Goal: Task Accomplishment & Management: Manage account settings

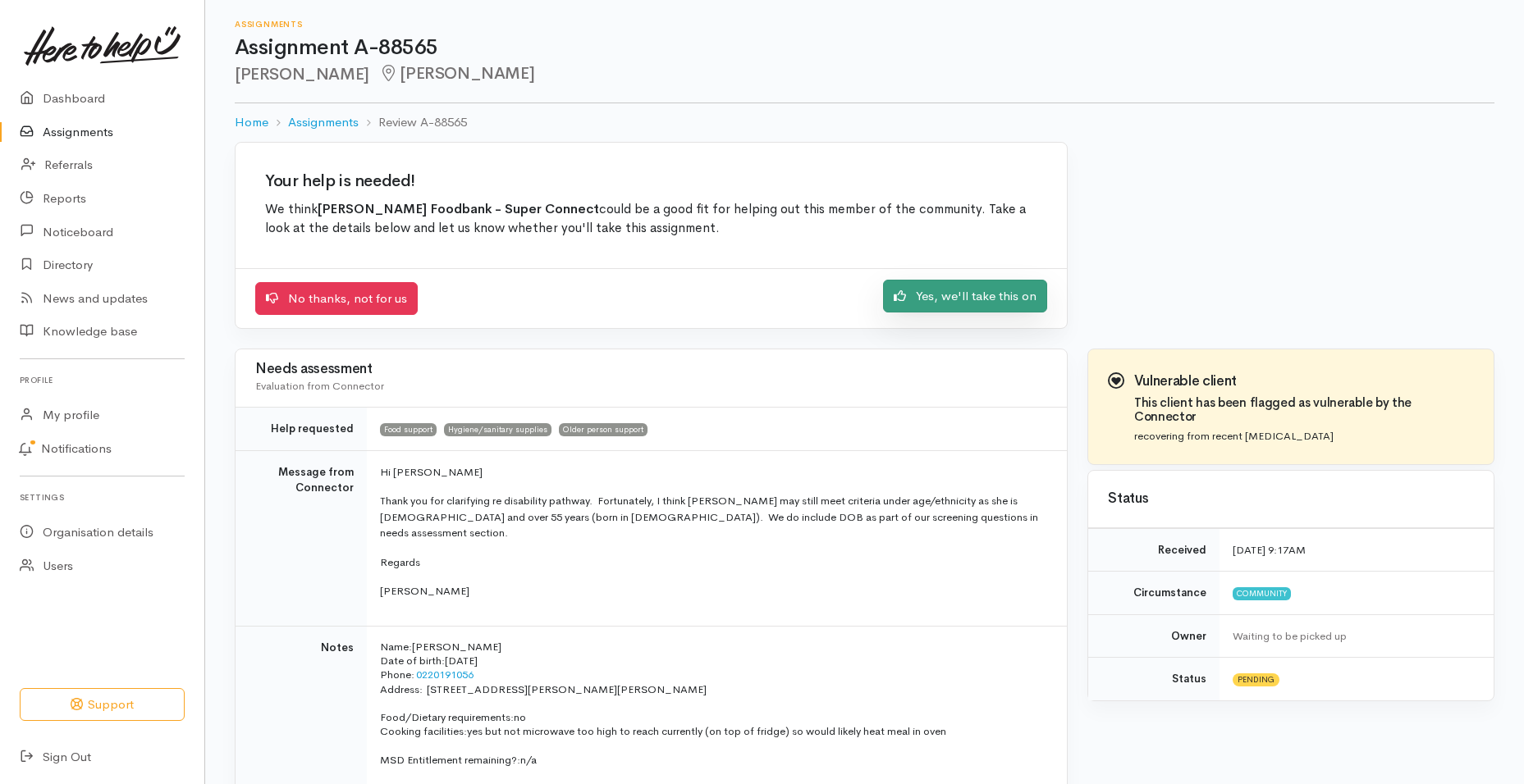
click at [999, 305] on link "Yes, we'll take this on" at bounding box center [965, 296] width 164 height 34
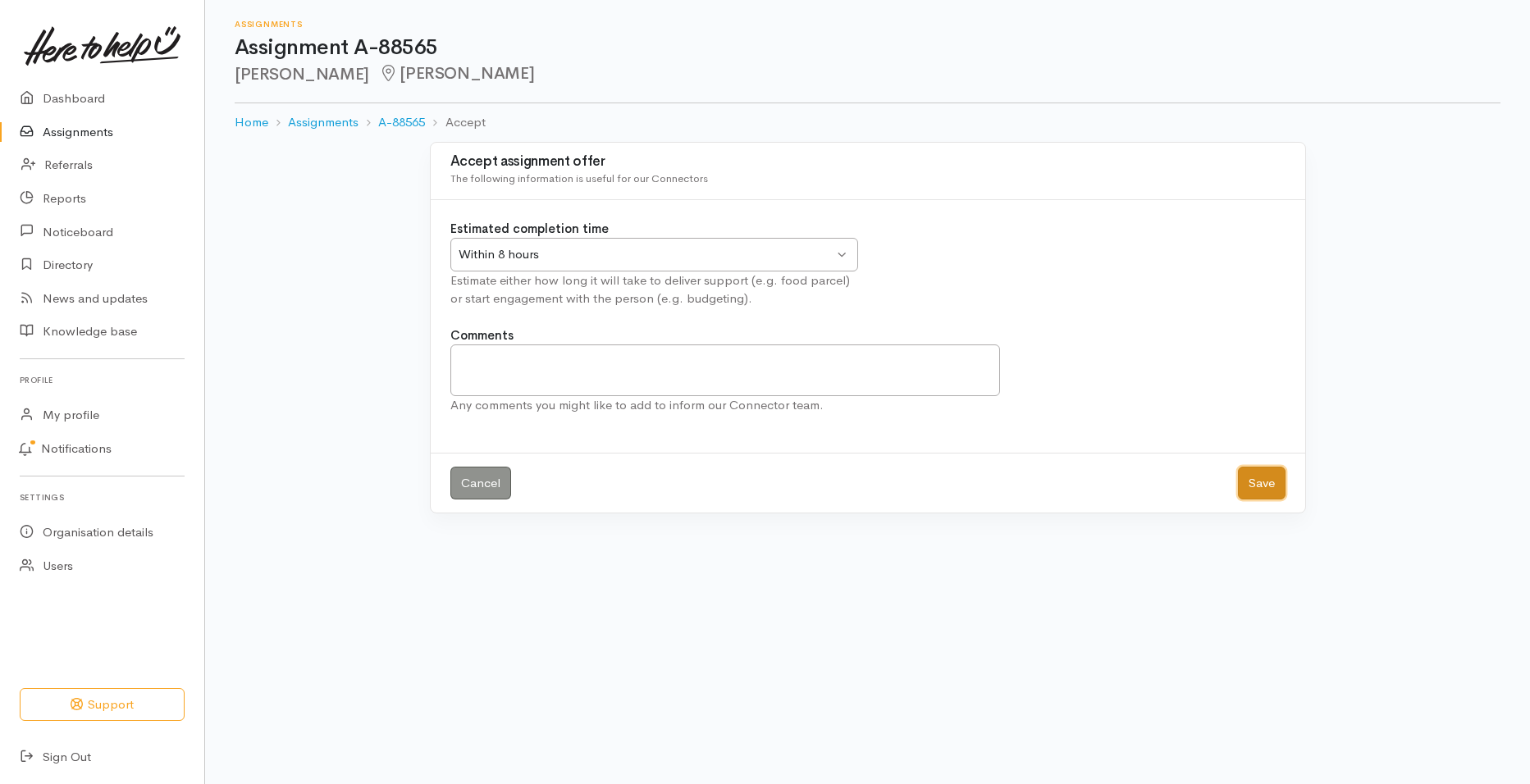
click at [1255, 487] on button "Save" at bounding box center [1262, 483] width 47 height 34
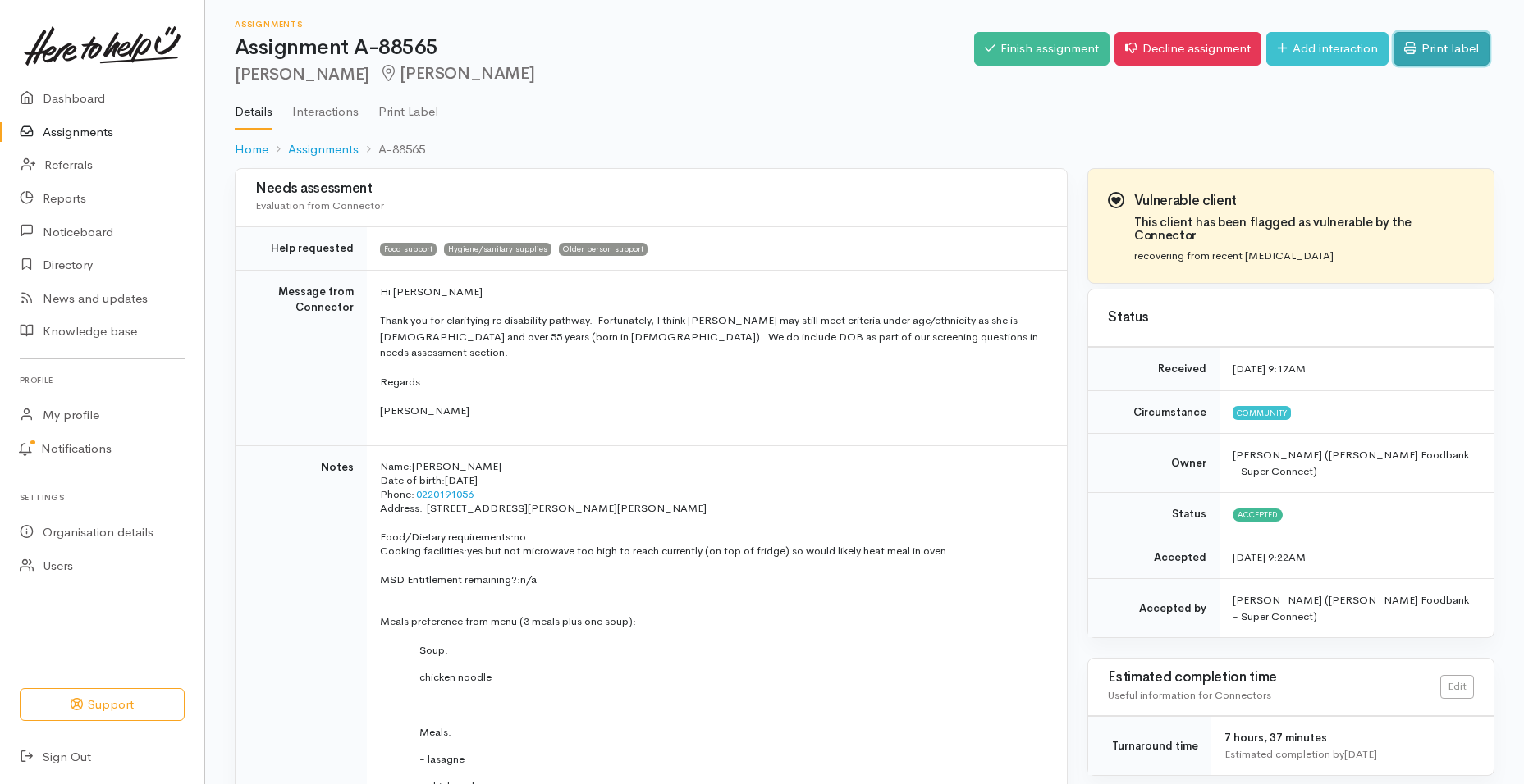
click at [1458, 54] on link "Print label" at bounding box center [1440, 48] width 96 height 34
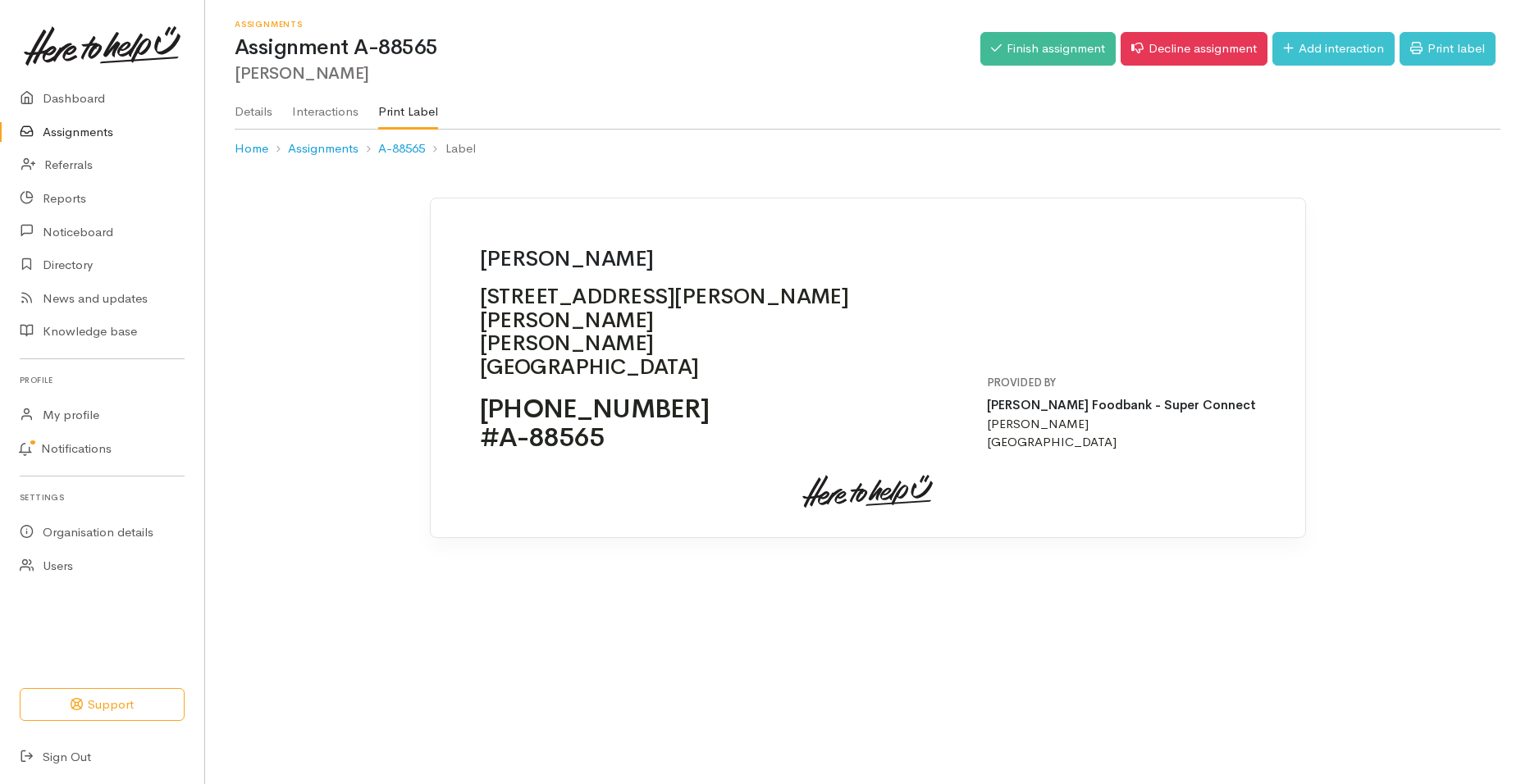
click at [85, 133] on link "Assignments" at bounding box center [102, 132] width 205 height 34
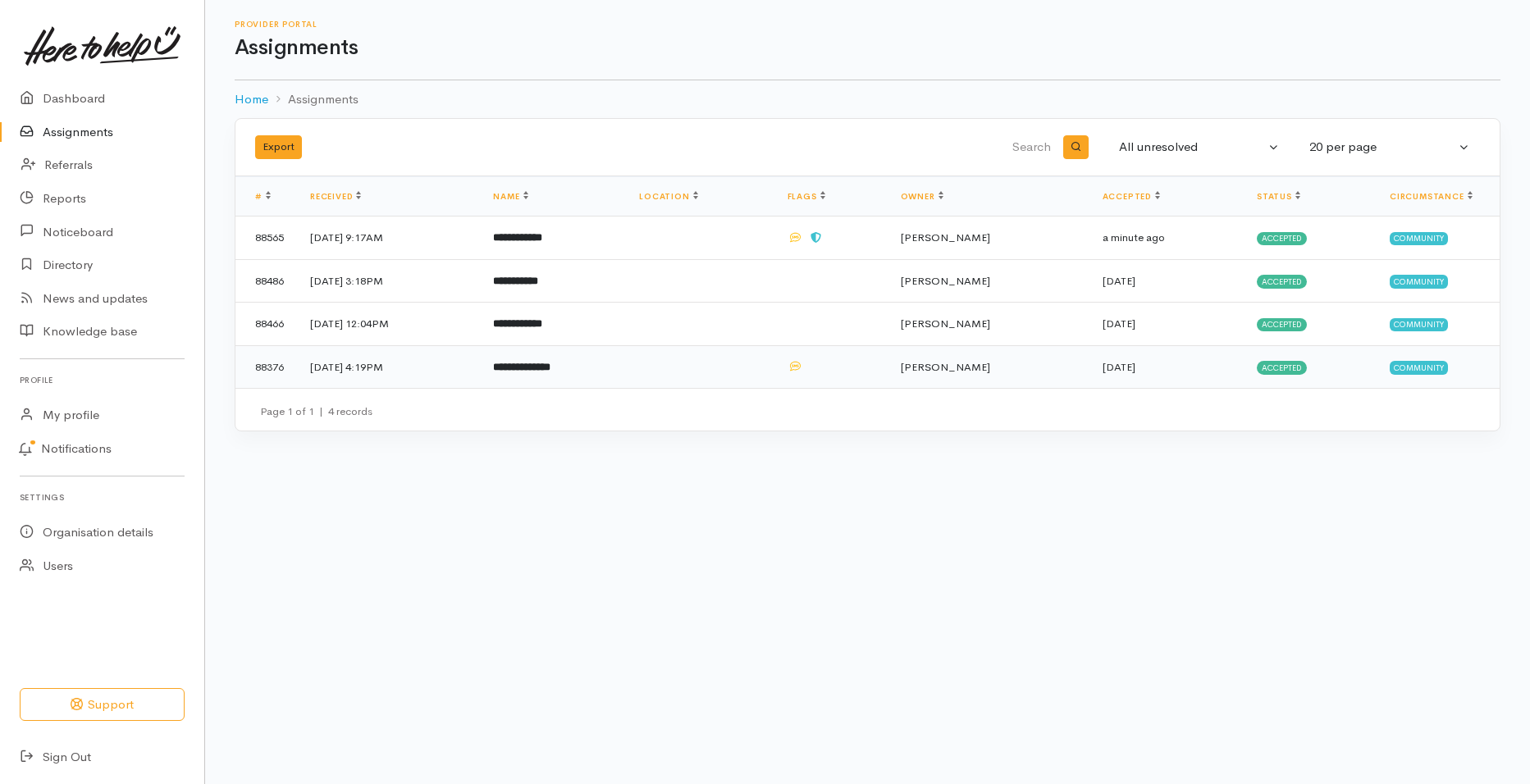
click at [392, 361] on td "3 Sep 2025, 4:19PM" at bounding box center [388, 366] width 183 height 42
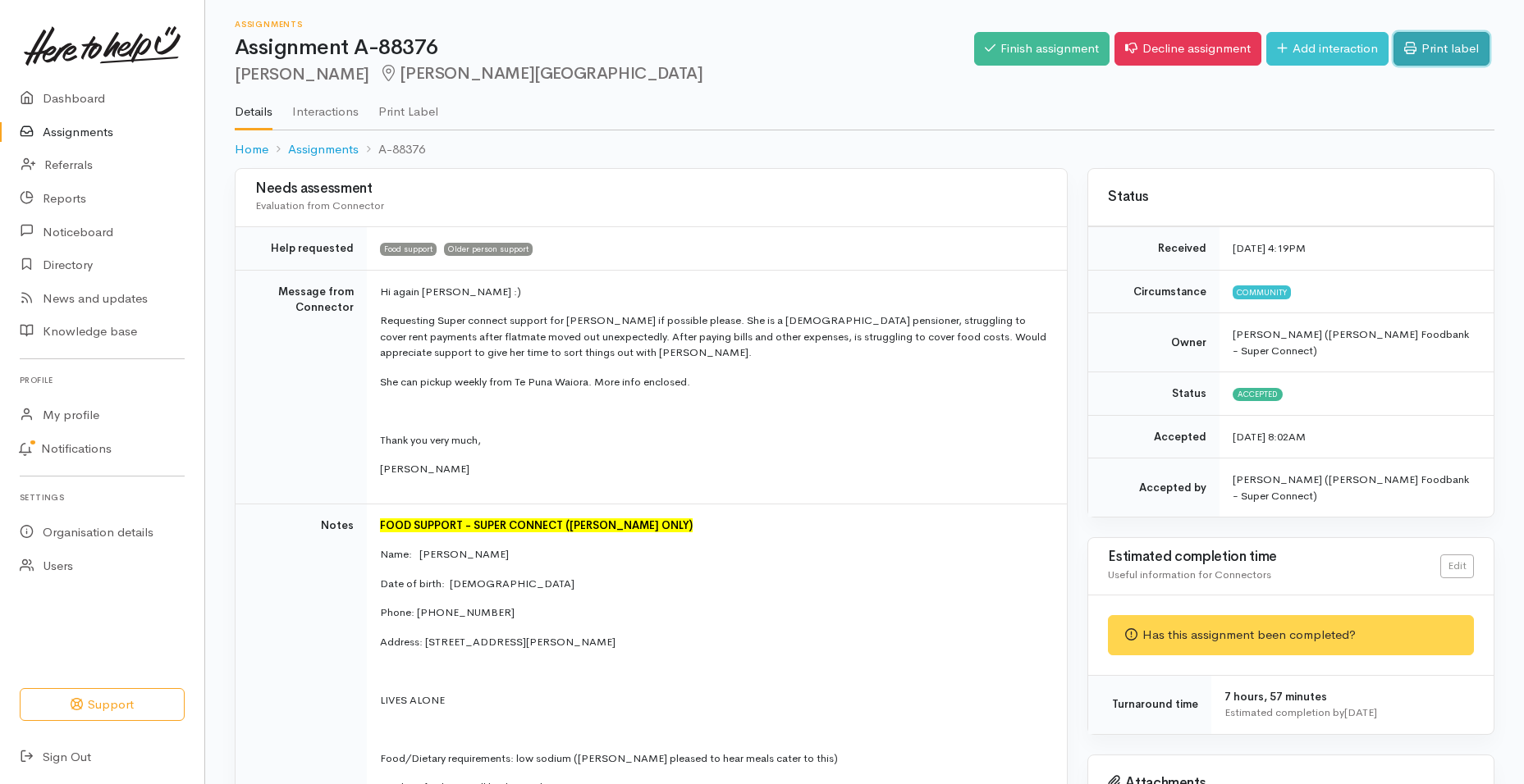
click at [1443, 55] on link "Print label" at bounding box center [1440, 48] width 96 height 34
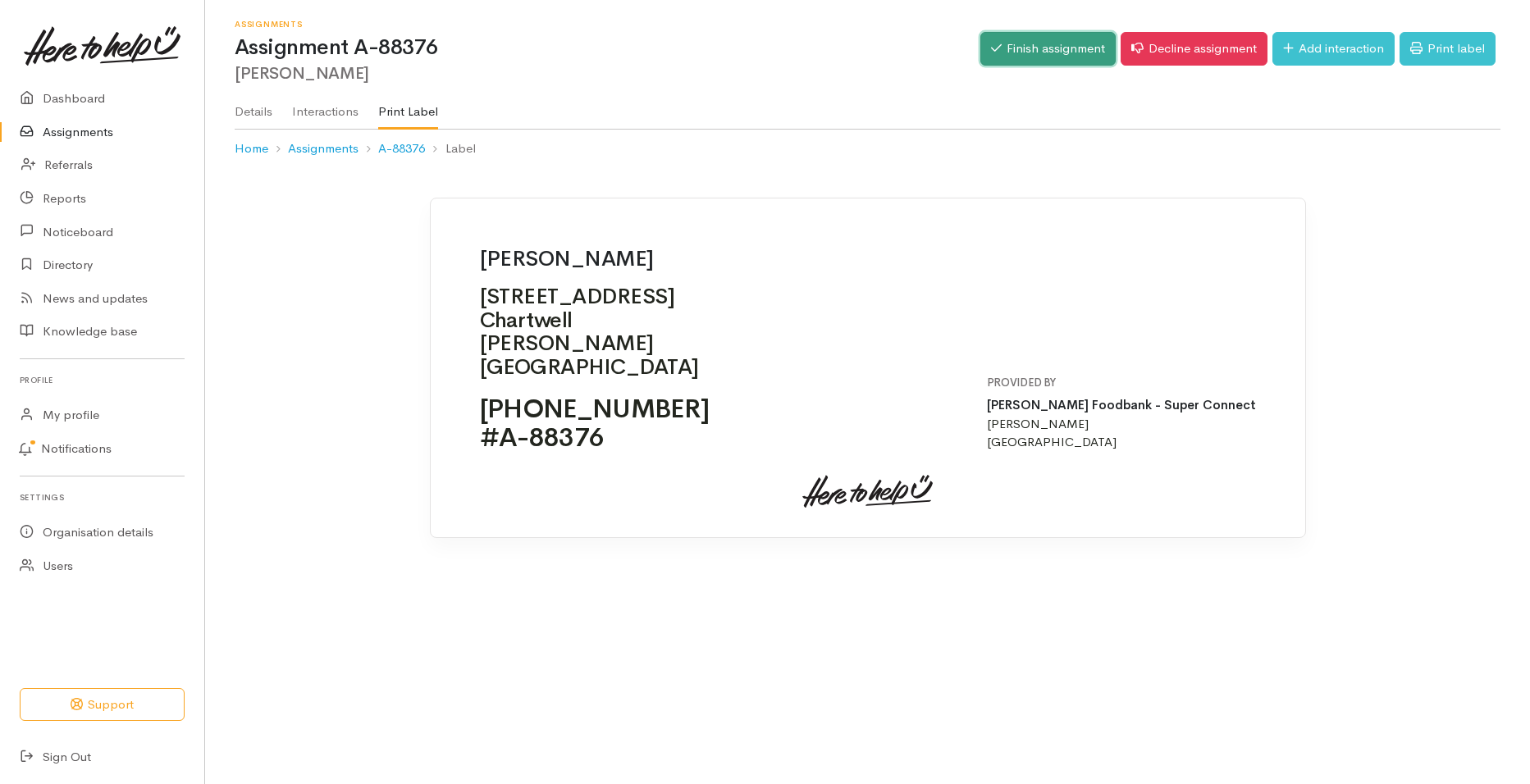
click at [1060, 54] on link "Finish assignment" at bounding box center [1048, 48] width 135 height 34
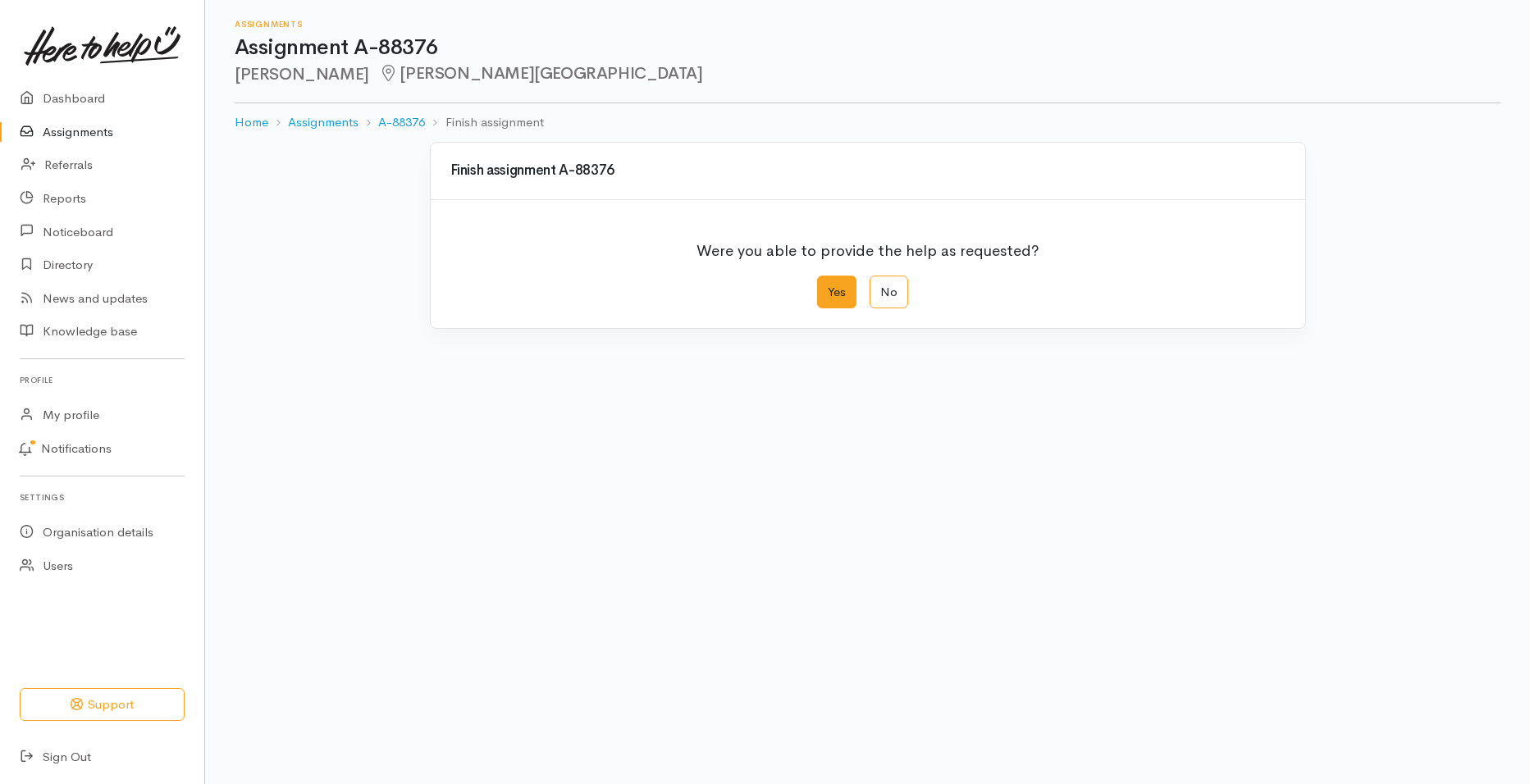
click at [843, 289] on label "Yes" at bounding box center [837, 292] width 40 height 34
click at [828, 286] on input "Yes" at bounding box center [822, 280] width 10 height 10
radio input "true"
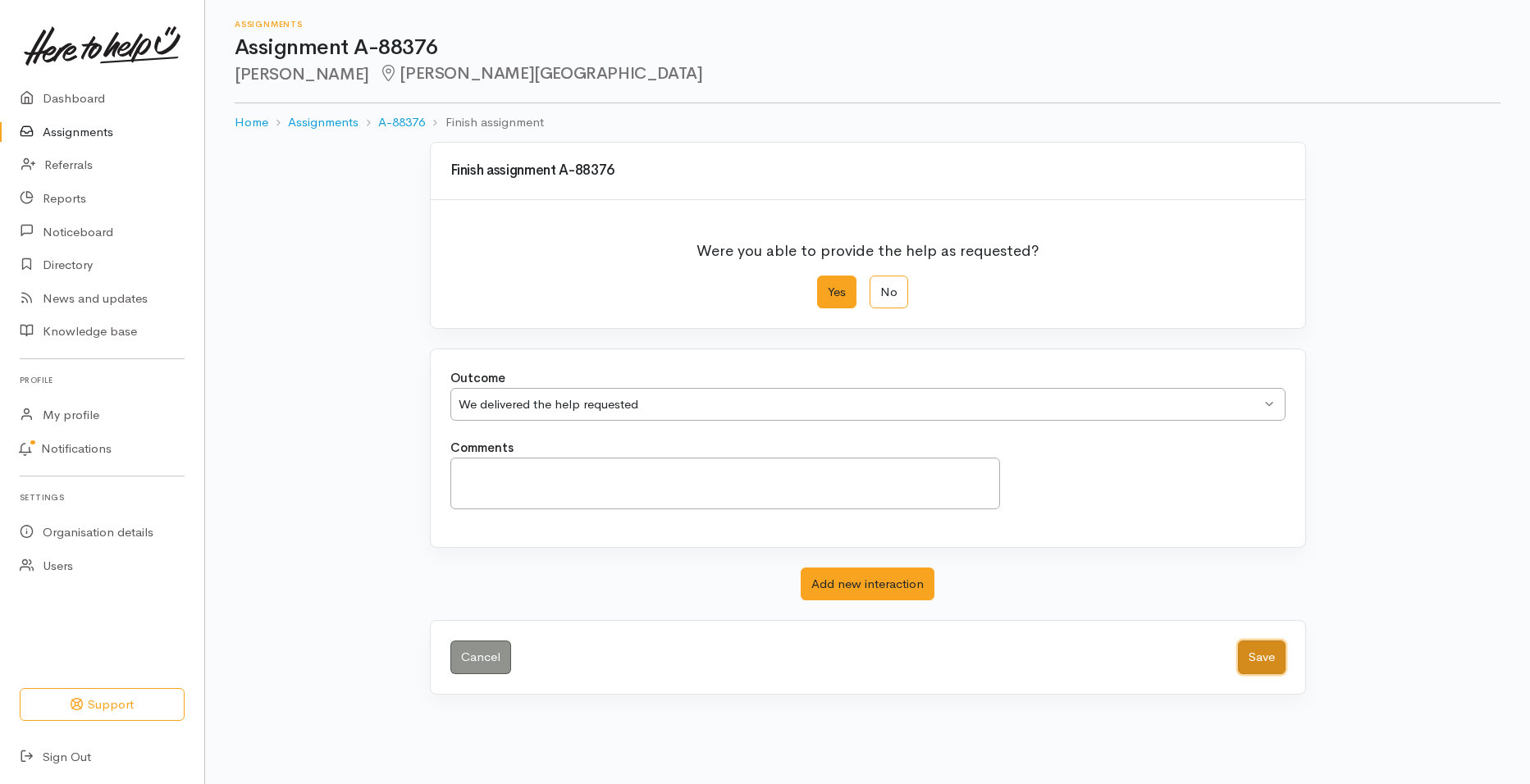
click at [1256, 665] on button "Save" at bounding box center [1262, 657] width 47 height 34
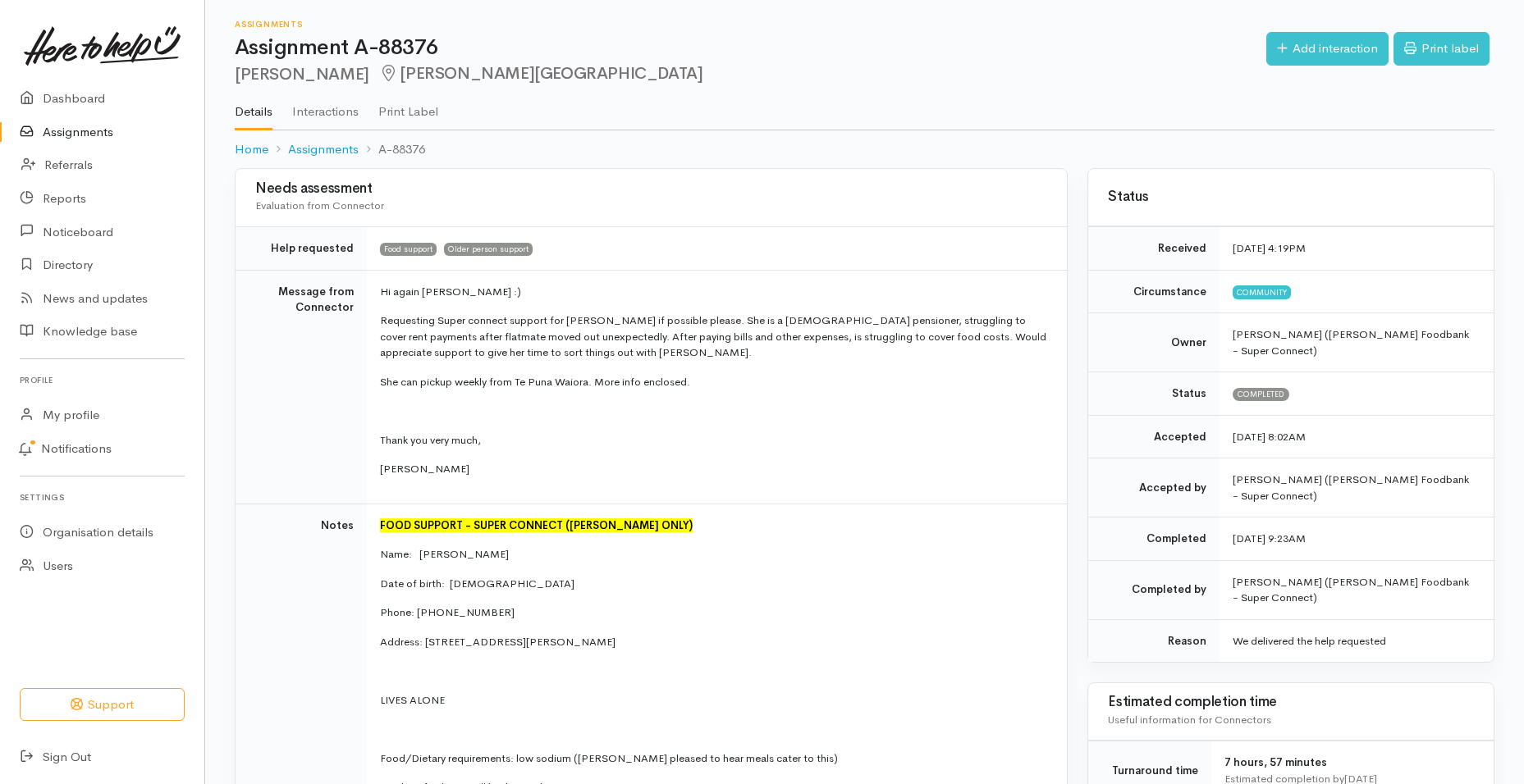
click at [89, 132] on link "Assignments" at bounding box center [102, 132] width 205 height 34
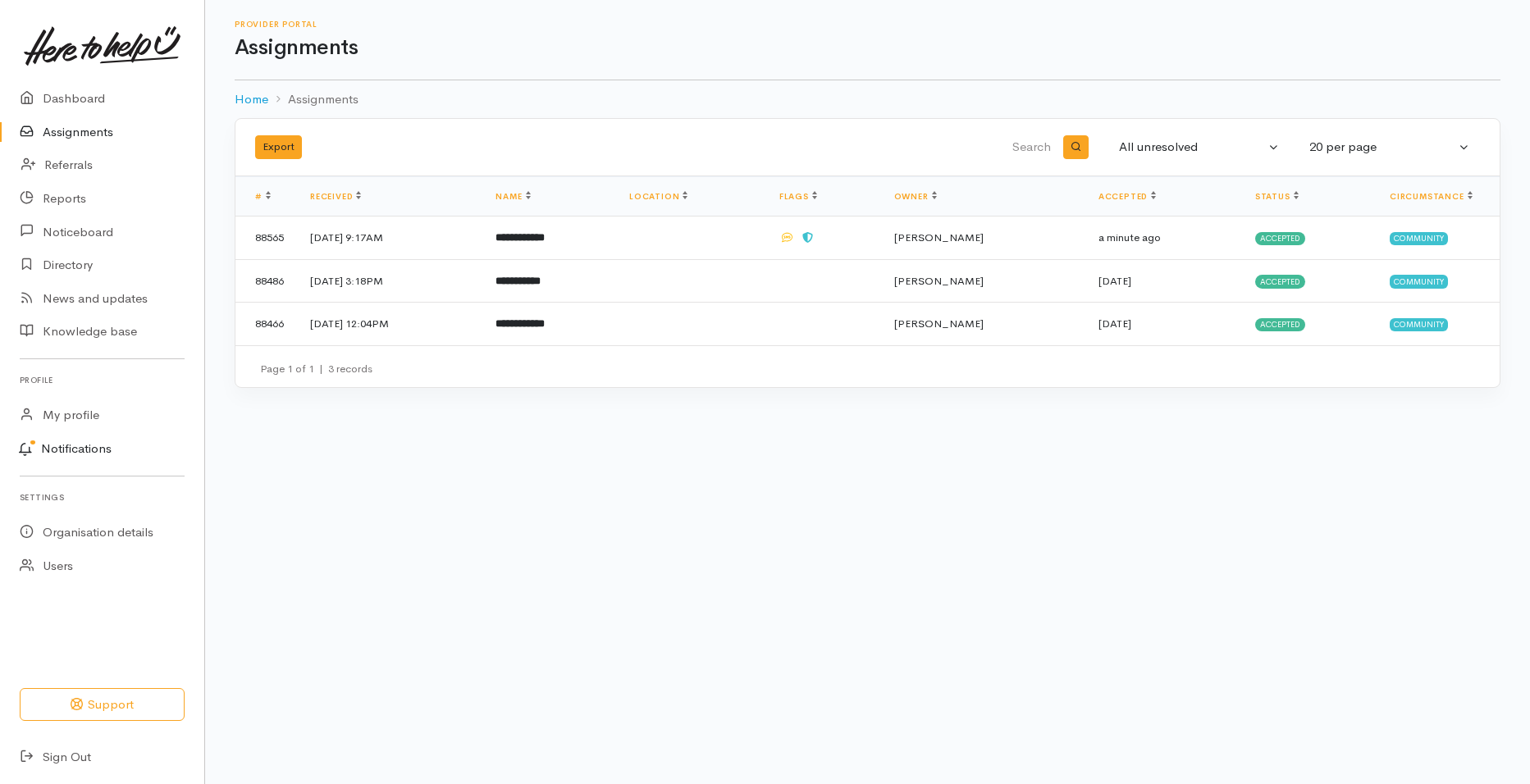
click at [95, 442] on link "Notifications" at bounding box center [99, 449] width 209 height 34
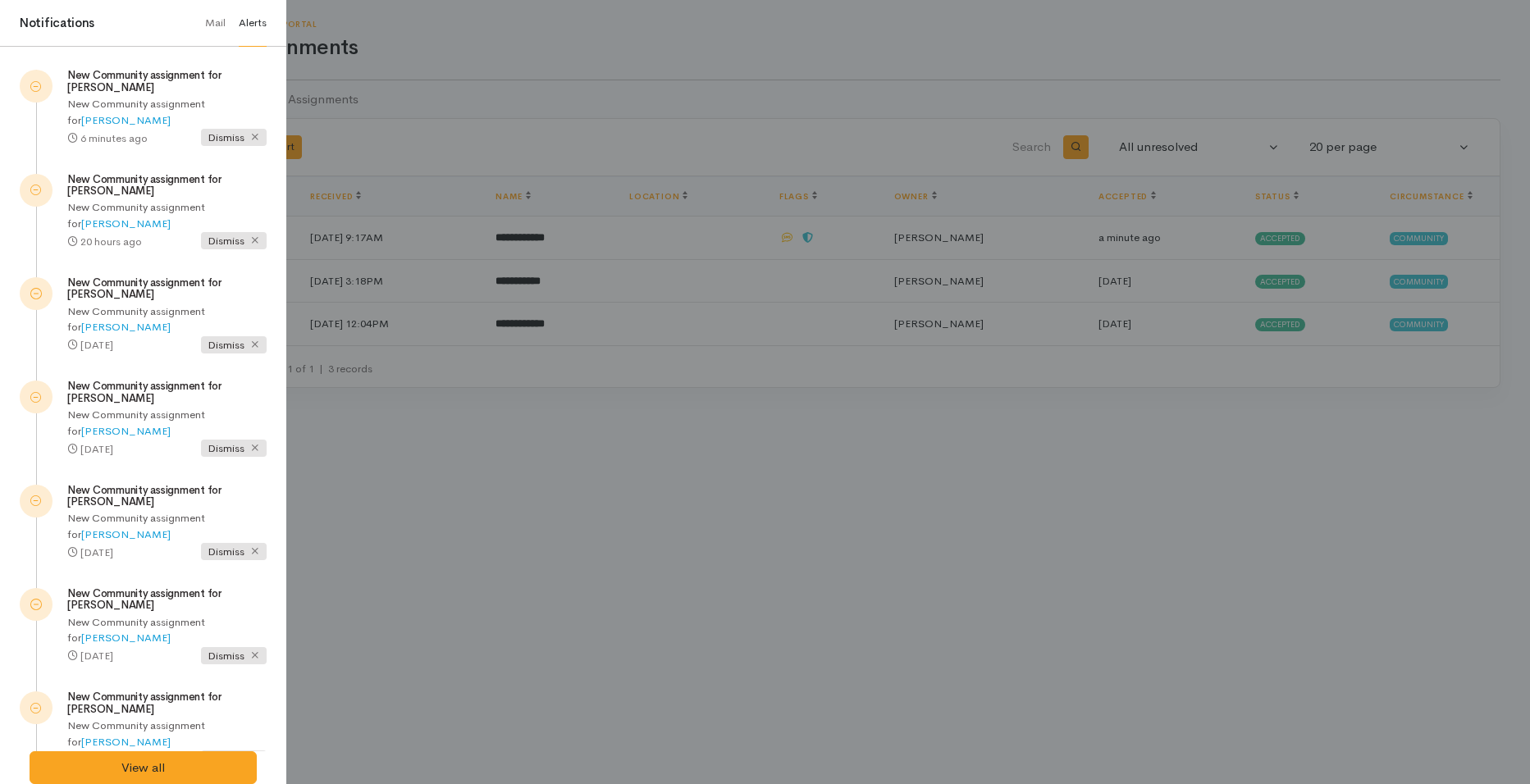
click at [618, 481] on div at bounding box center [765, 392] width 1530 height 784
